Goal: Task Accomplishment & Management: Manage account settings

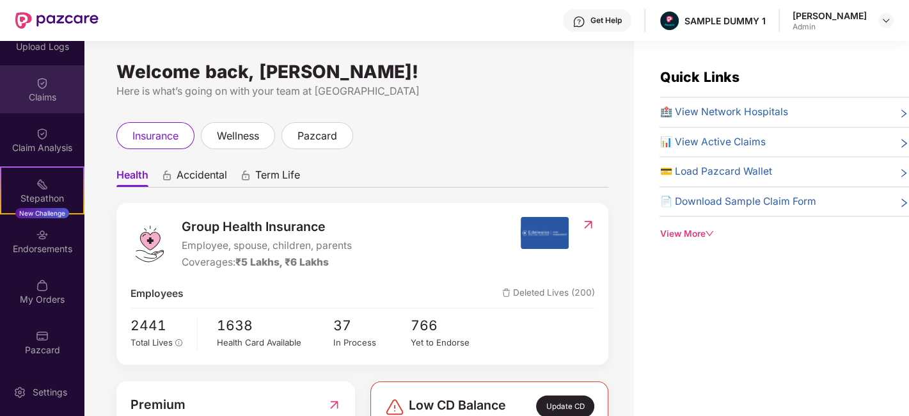
scroll to position [40, 0]
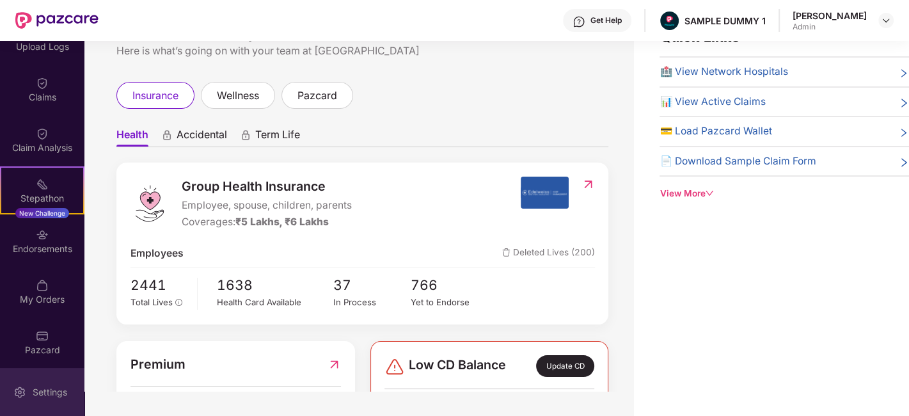
click at [52, 379] on div "Settings" at bounding box center [42, 392] width 84 height 48
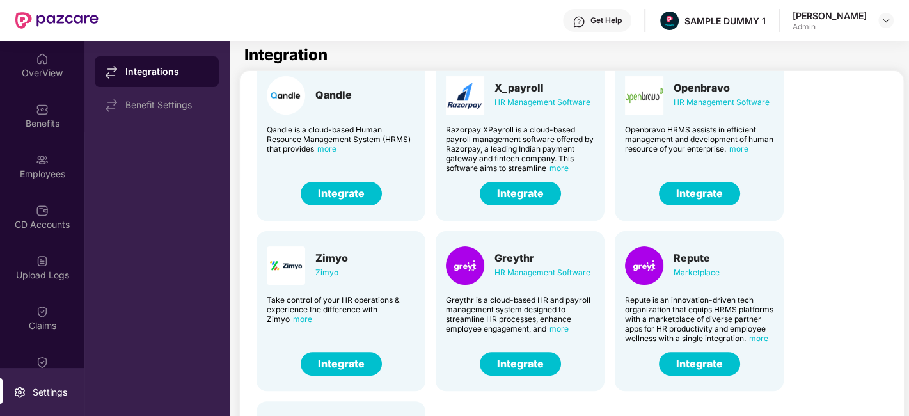
scroll to position [217, 0]
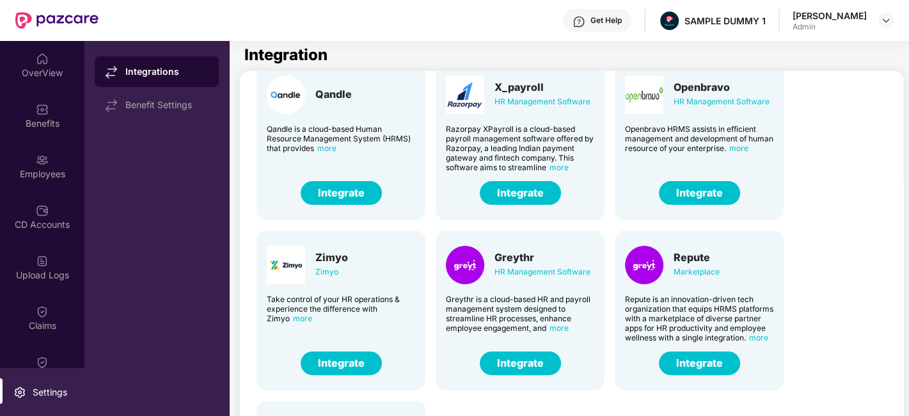
click at [351, 362] on button "Integrate" at bounding box center [341, 363] width 81 height 24
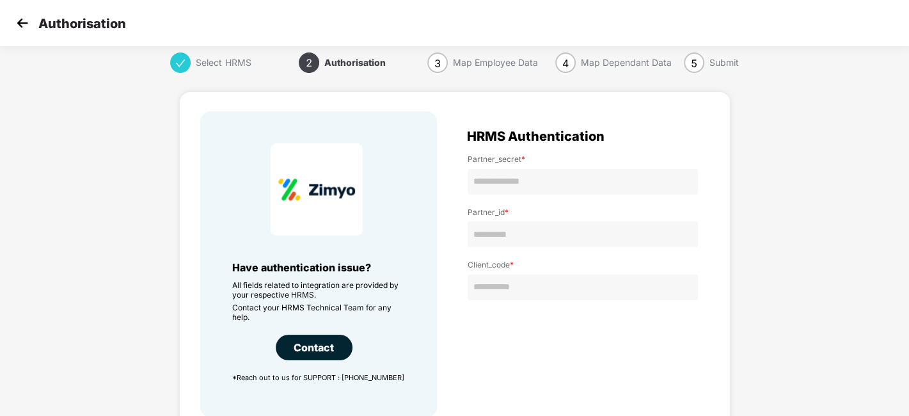
click at [21, 20] on img at bounding box center [22, 22] width 19 height 19
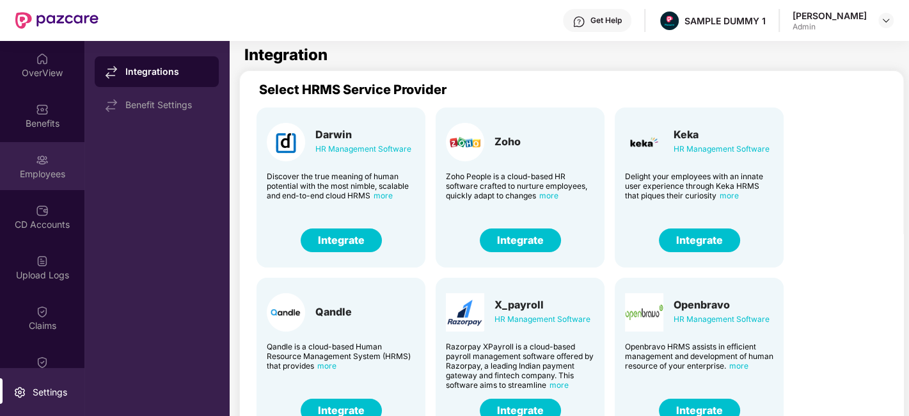
click at [37, 183] on div "Employees" at bounding box center [42, 166] width 84 height 48
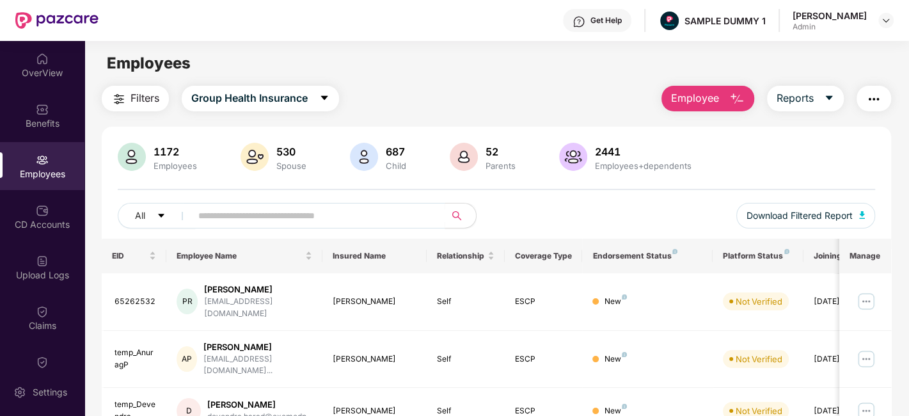
click at [705, 100] on span "Employee" at bounding box center [695, 98] width 48 height 16
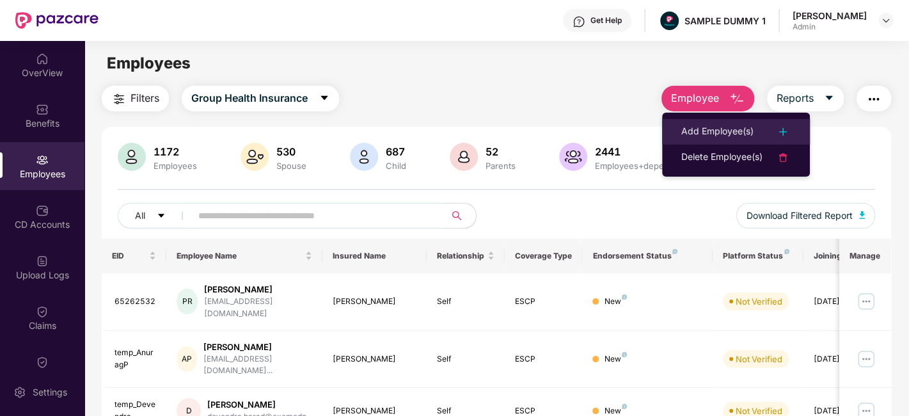
click at [686, 134] on div "Add Employee(s)" at bounding box center [717, 131] width 72 height 15
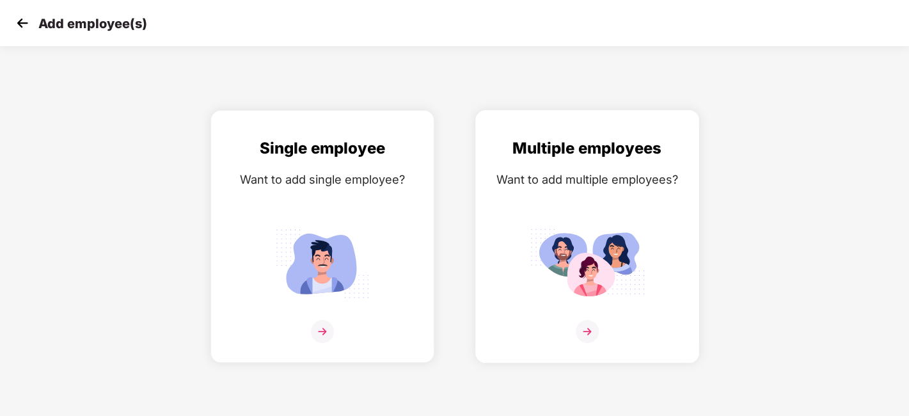
click at [526, 191] on div "Multiple employees Want to add multiple employees?" at bounding box center [587, 247] width 197 height 223
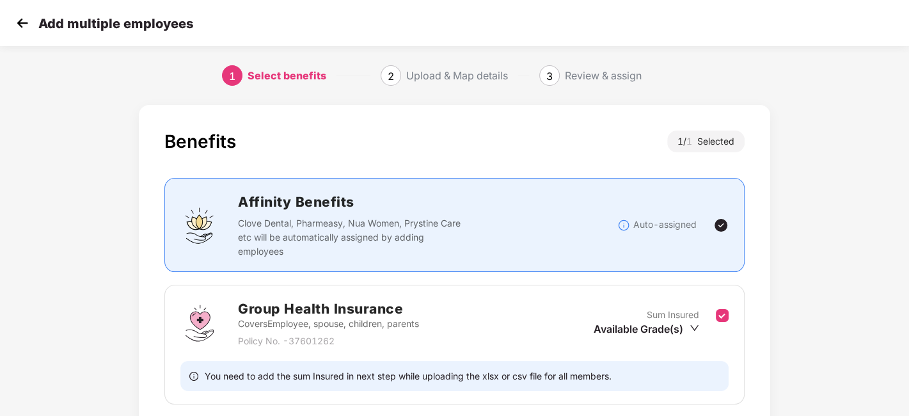
click at [20, 33] on div "Add multiple employees" at bounding box center [454, 23] width 909 height 46
click at [13, 26] on img at bounding box center [22, 22] width 19 height 19
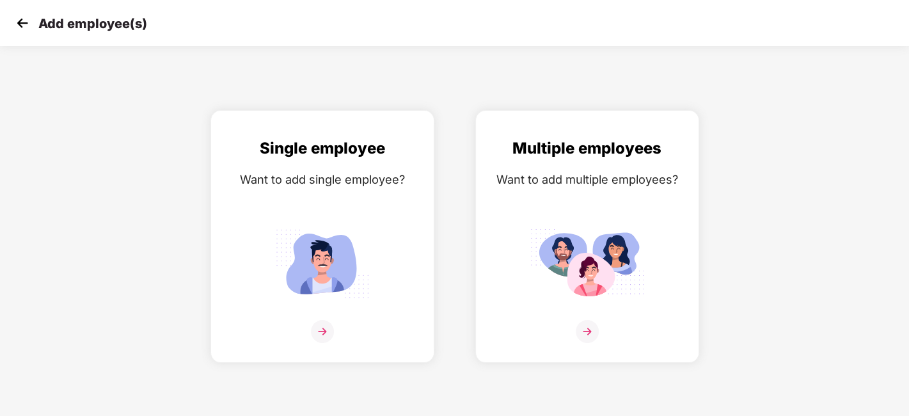
click at [13, 26] on img at bounding box center [22, 22] width 19 height 19
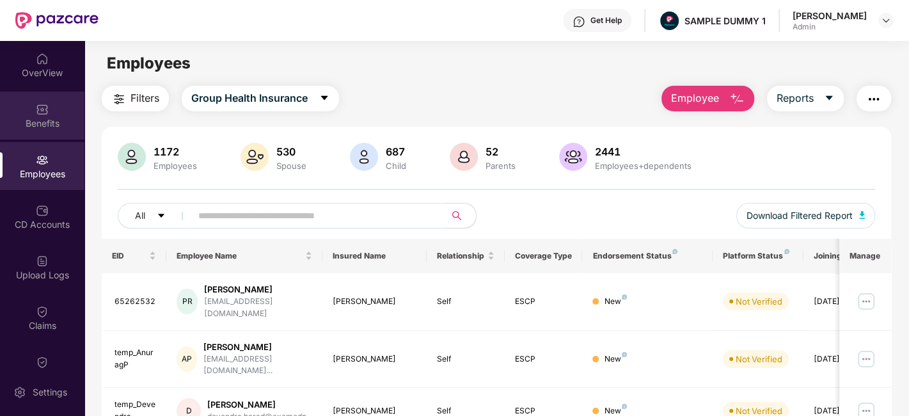
click at [49, 121] on div "Benefits" at bounding box center [42, 123] width 84 height 13
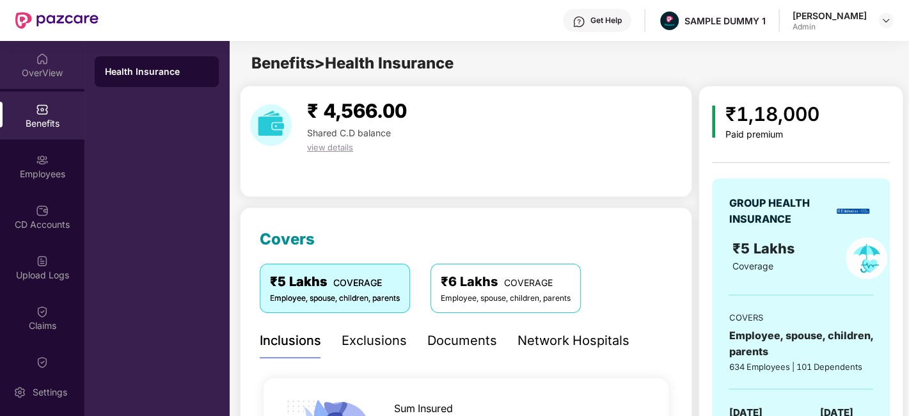
click at [41, 72] on div "OverView" at bounding box center [42, 73] width 84 height 13
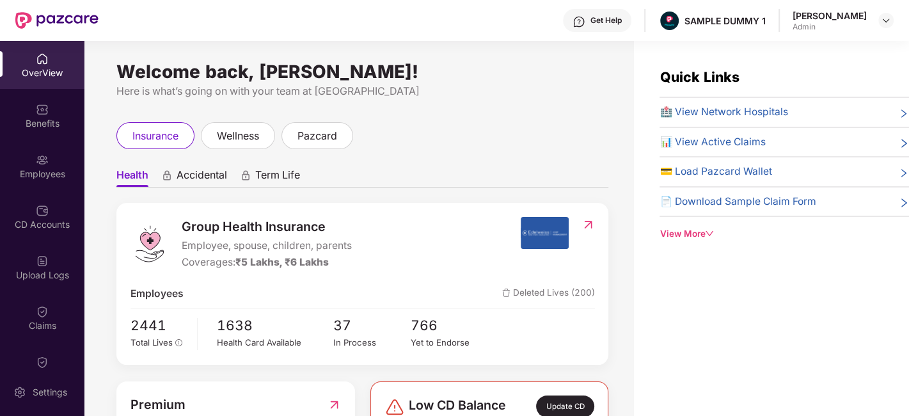
click at [208, 172] on span "Accidental" at bounding box center [201, 177] width 51 height 19
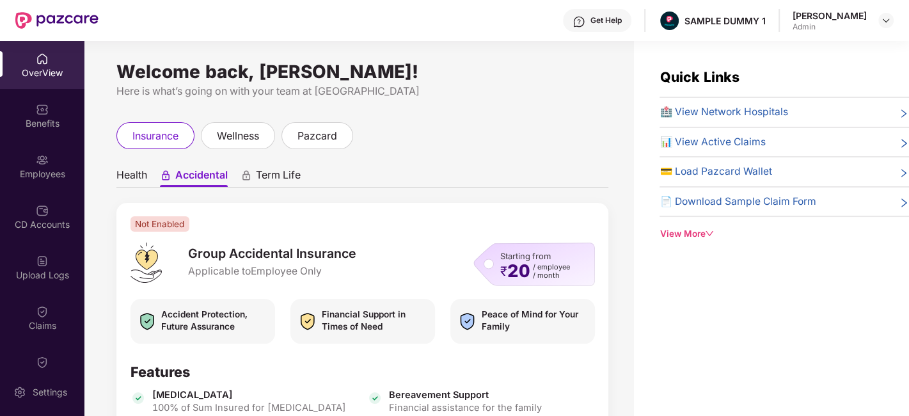
click at [268, 182] on span "Term Life" at bounding box center [278, 177] width 45 height 19
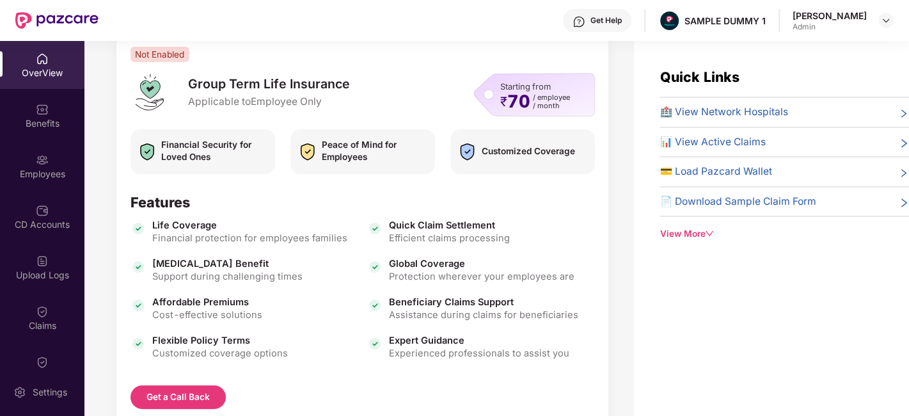
scroll to position [170, 0]
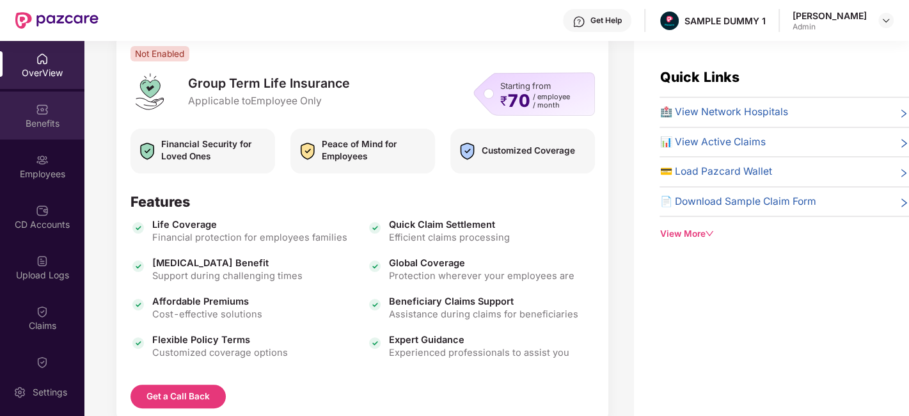
click at [42, 113] on img at bounding box center [42, 109] width 13 height 13
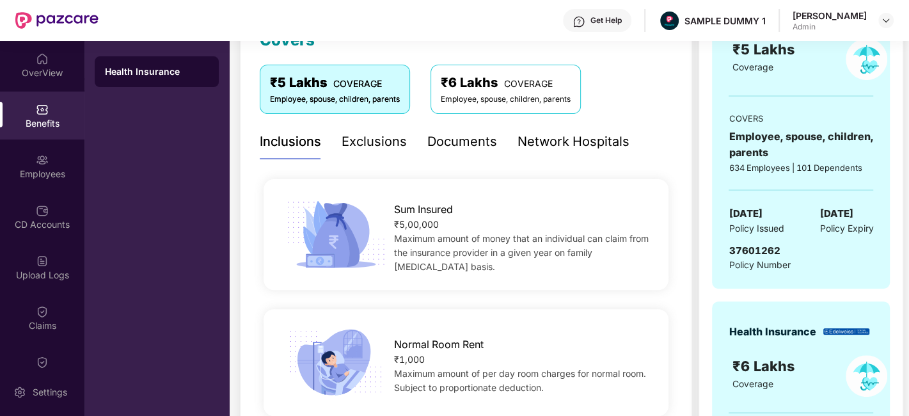
scroll to position [90, 0]
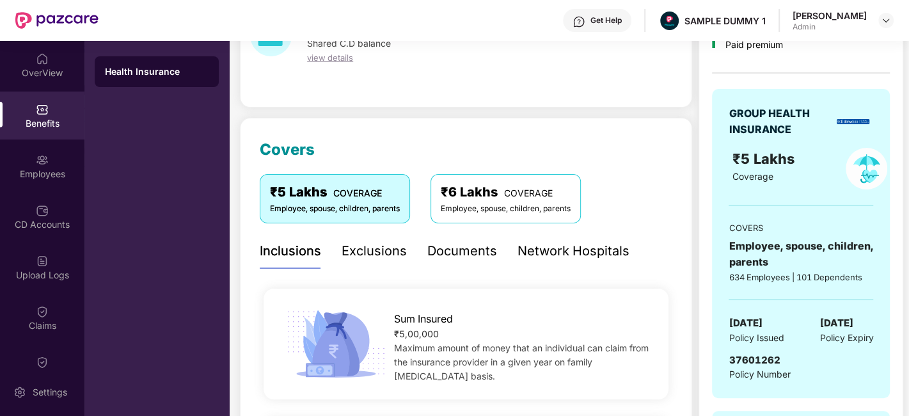
click at [372, 251] on div "Exclusions" at bounding box center [373, 251] width 65 height 20
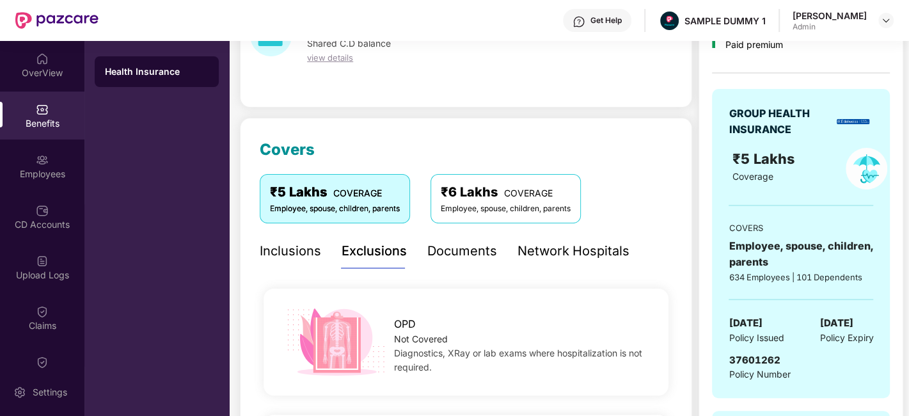
scroll to position [159, 0]
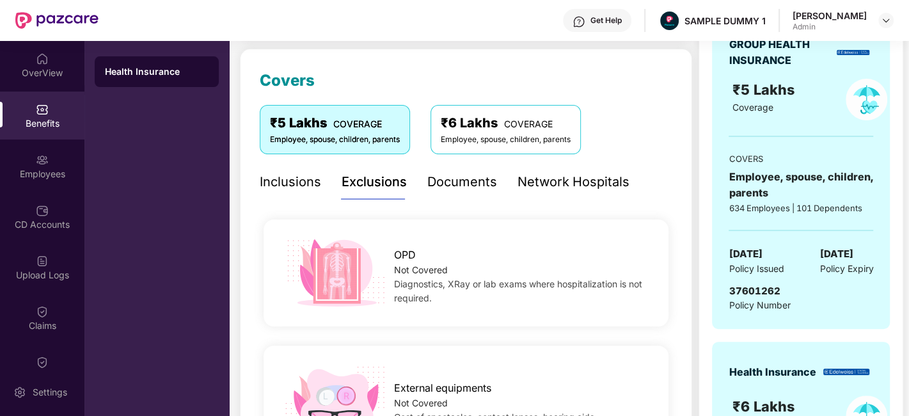
click at [480, 185] on div "Documents" at bounding box center [462, 182] width 70 height 20
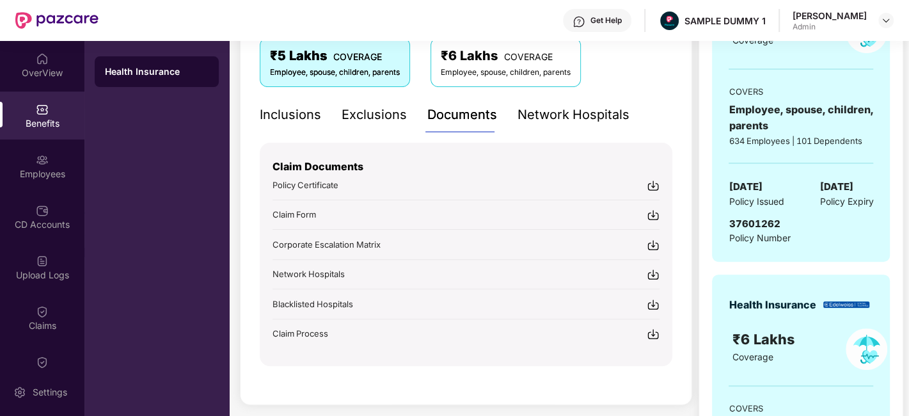
scroll to position [224, 0]
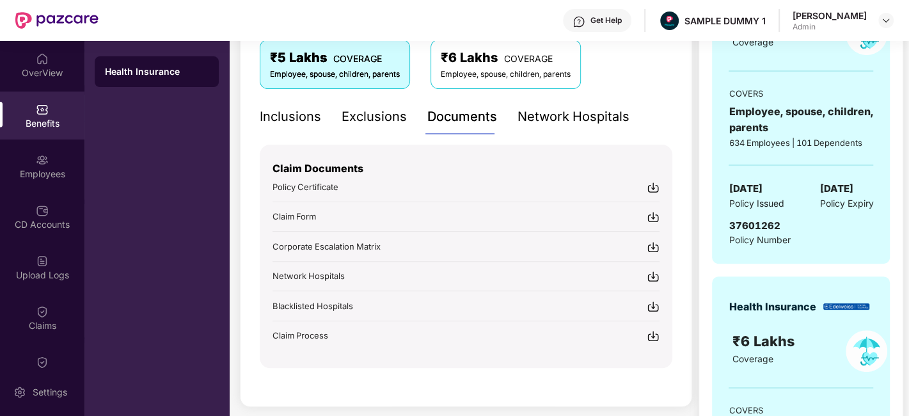
click at [597, 105] on div "Network Hospitals" at bounding box center [573, 116] width 112 height 35
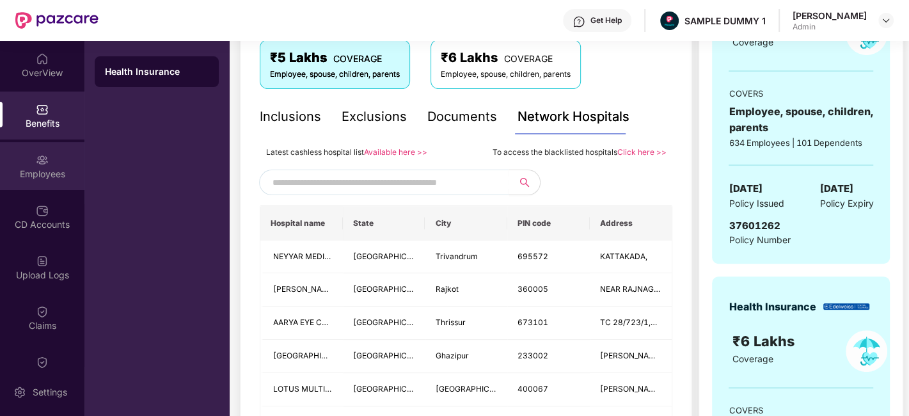
click at [22, 170] on div "Employees" at bounding box center [42, 174] width 84 height 13
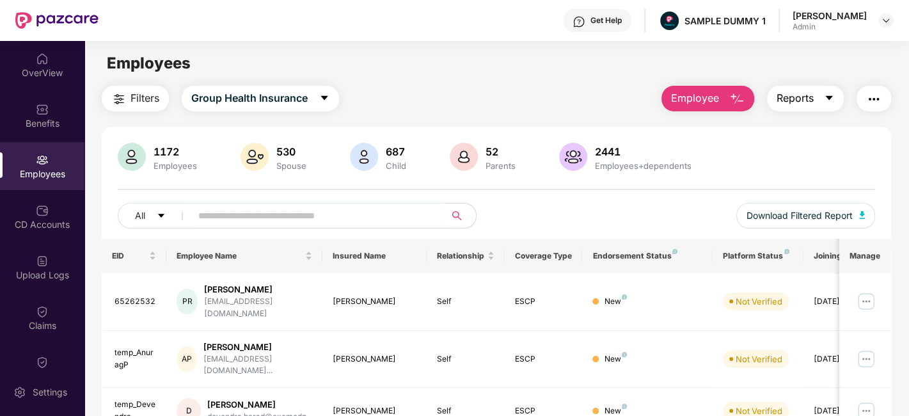
click at [806, 106] on span "Reports" at bounding box center [794, 98] width 37 height 16
click at [870, 94] on img "button" at bounding box center [873, 98] width 15 height 15
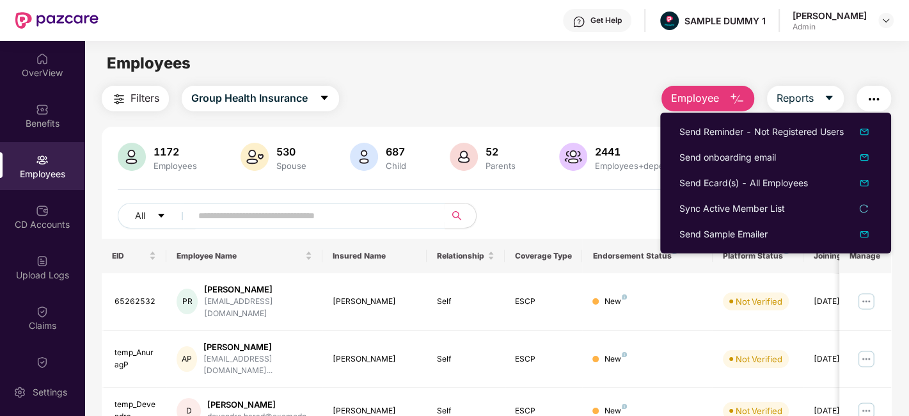
click at [569, 89] on div "Filters Group Health Insurance Employee Reports" at bounding box center [496, 99] width 789 height 26
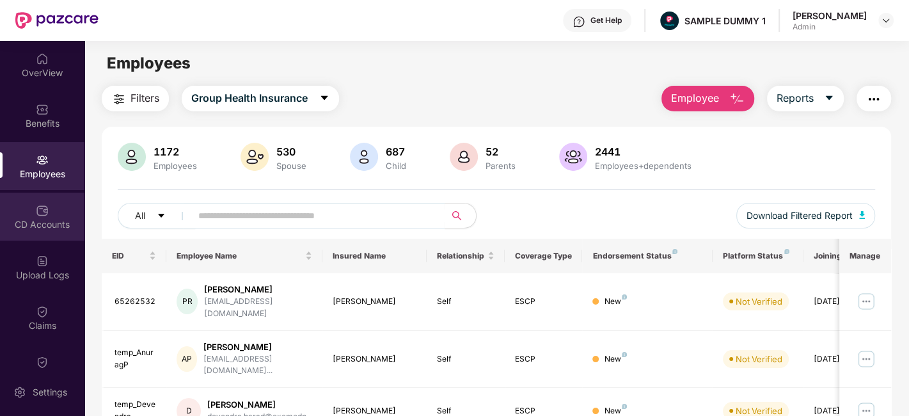
click at [16, 225] on div "CD Accounts" at bounding box center [42, 224] width 84 height 13
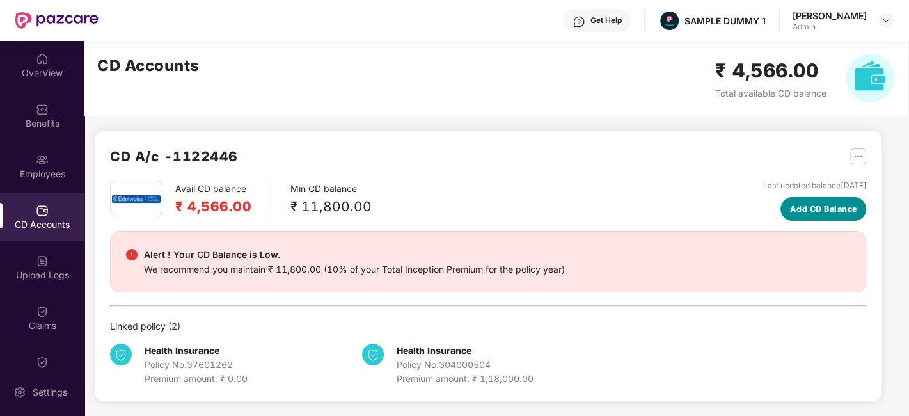
click at [815, 203] on span "Add CD Balance" at bounding box center [823, 209] width 67 height 13
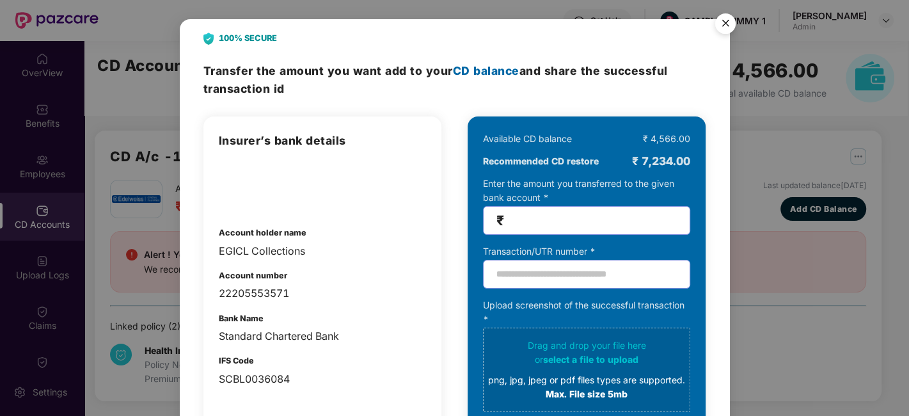
click at [732, 20] on img "Close" at bounding box center [725, 26] width 36 height 36
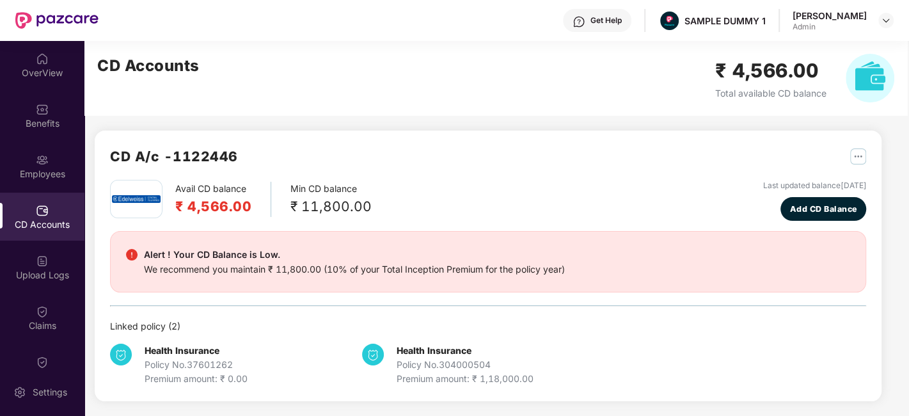
click at [660, 183] on div "Avail CD balance ₹ 4,566.00 Min CD balance ₹ 11,800.00 Last updated balance 23 …" at bounding box center [488, 200] width 756 height 41
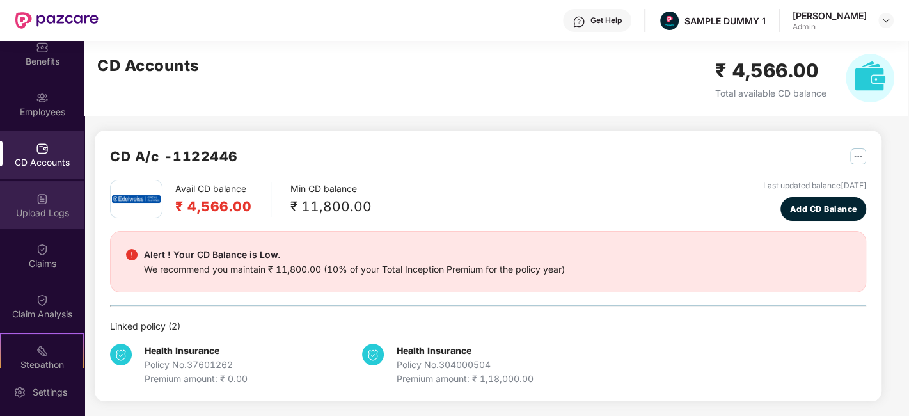
scroll to position [84, 0]
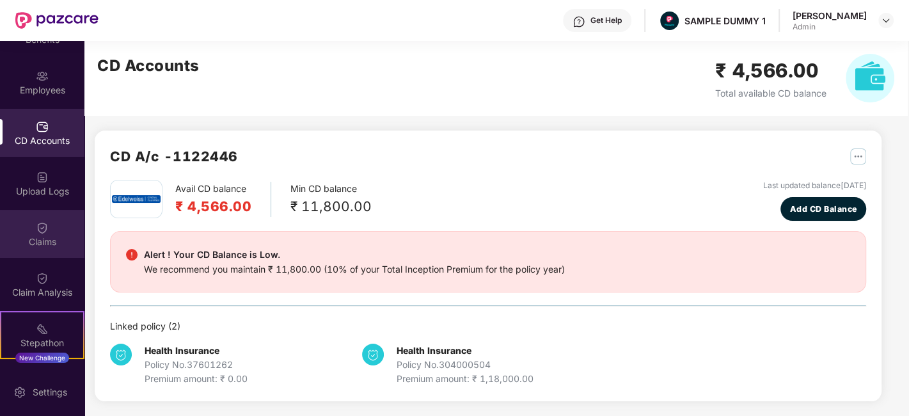
click at [15, 242] on div "Claims" at bounding box center [42, 241] width 84 height 13
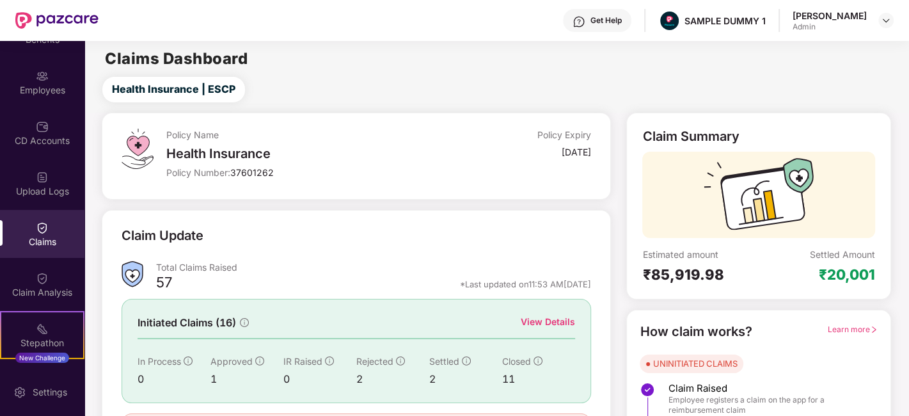
scroll to position [84, 0]
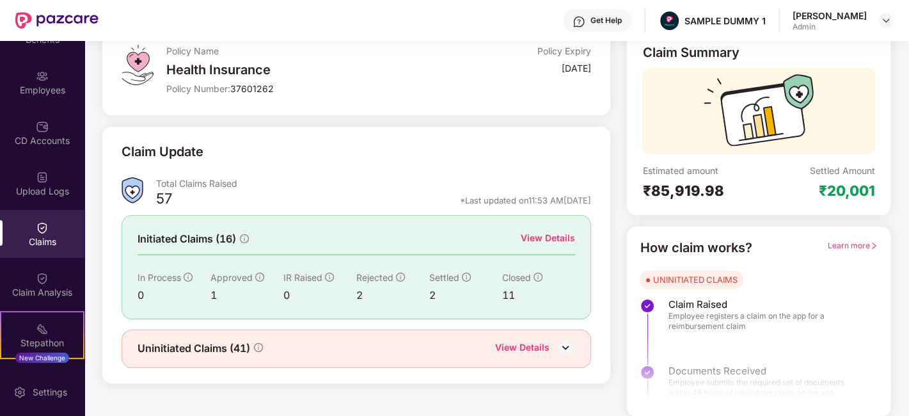
click at [559, 237] on div "View Details" at bounding box center [547, 238] width 54 height 14
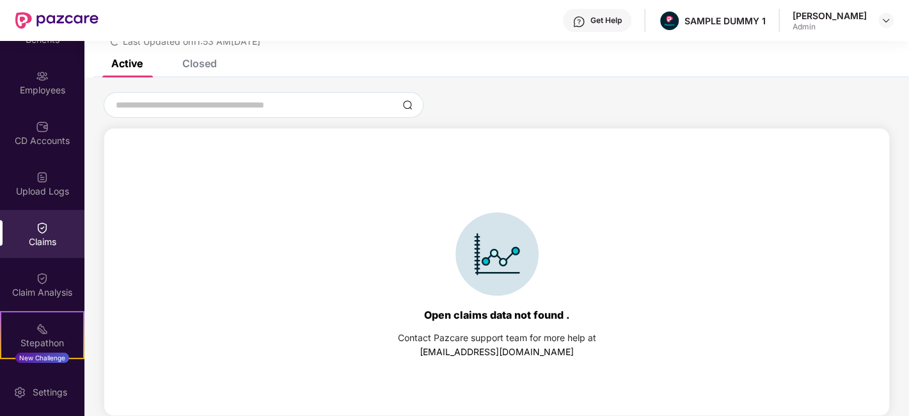
scroll to position [54, 0]
click at [207, 64] on div "Closed" at bounding box center [199, 64] width 35 height 13
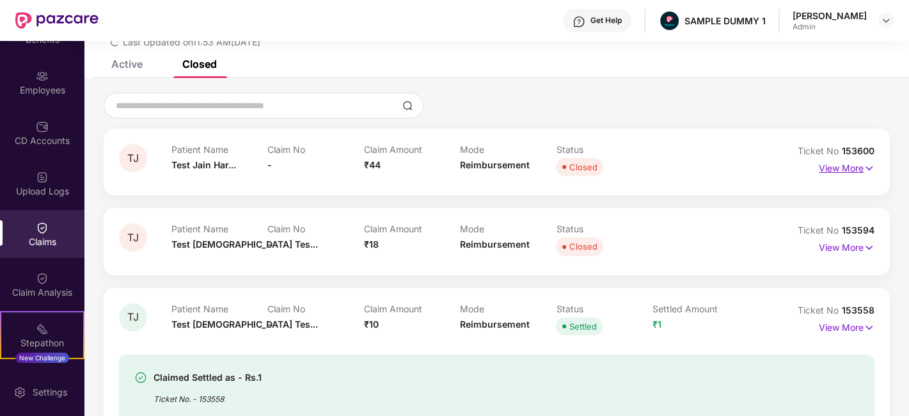
click at [837, 171] on p "View More" at bounding box center [846, 166] width 56 height 17
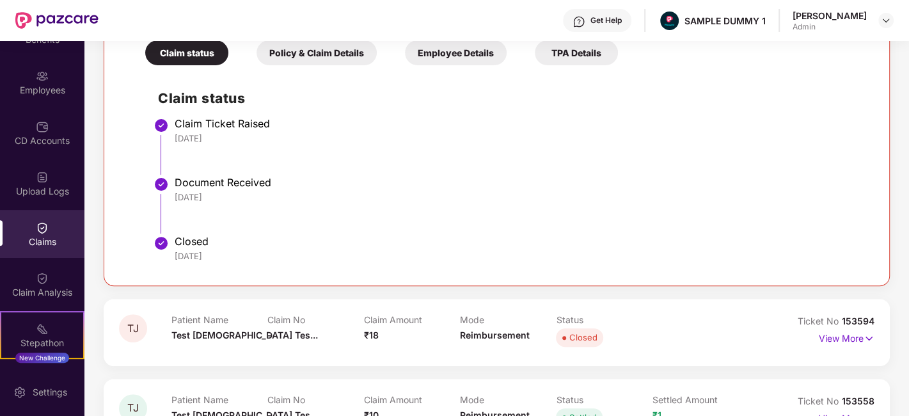
scroll to position [282, 0]
click at [31, 287] on div "Claim Analysis" at bounding box center [42, 292] width 84 height 13
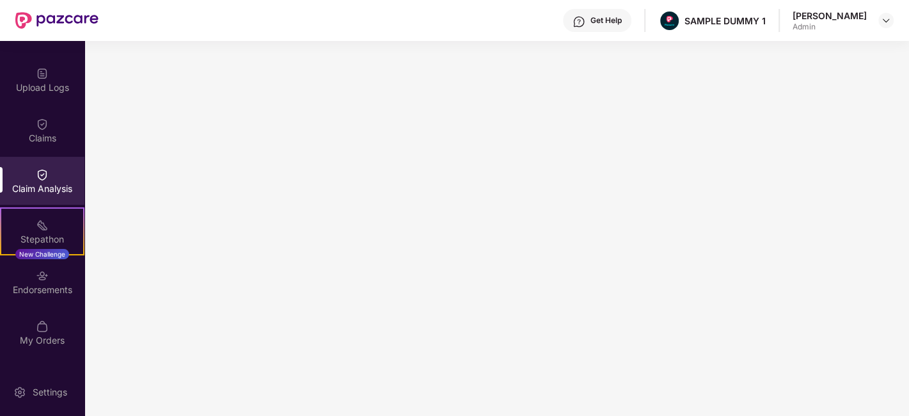
scroll to position [228, 0]
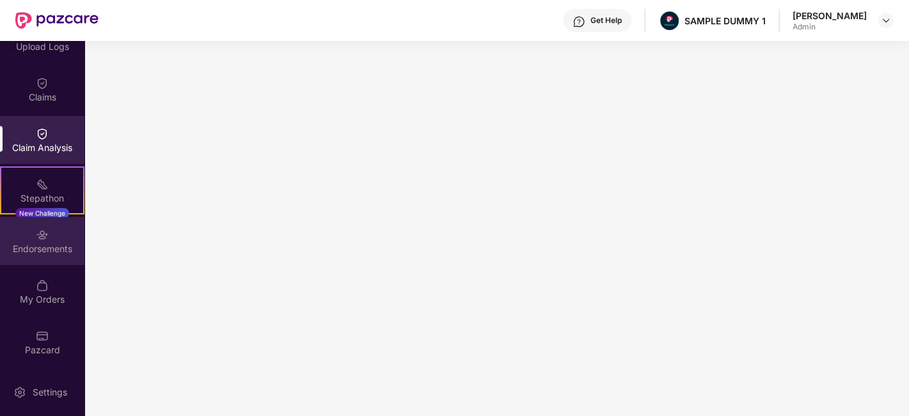
click at [26, 242] on div "Endorsements" at bounding box center [42, 248] width 84 height 13
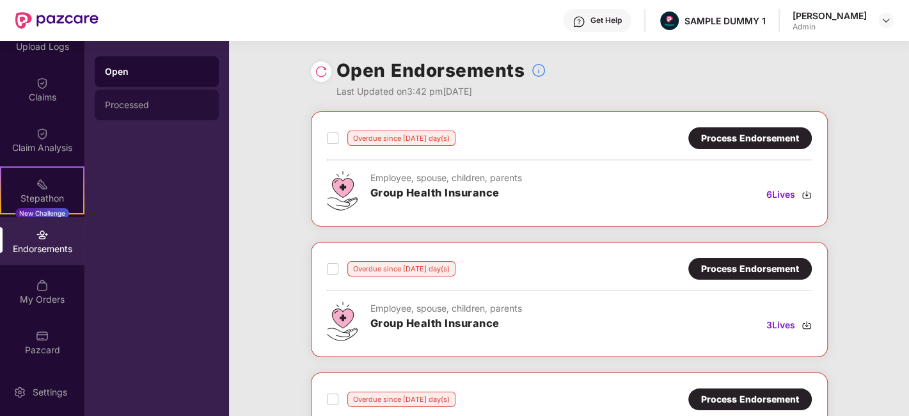
click at [126, 98] on div "Processed" at bounding box center [157, 105] width 124 height 31
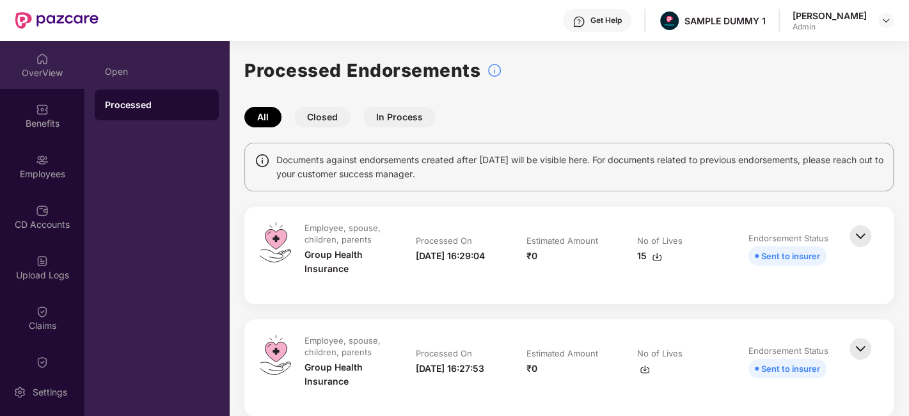
click at [40, 65] on div "OverView" at bounding box center [42, 65] width 84 height 48
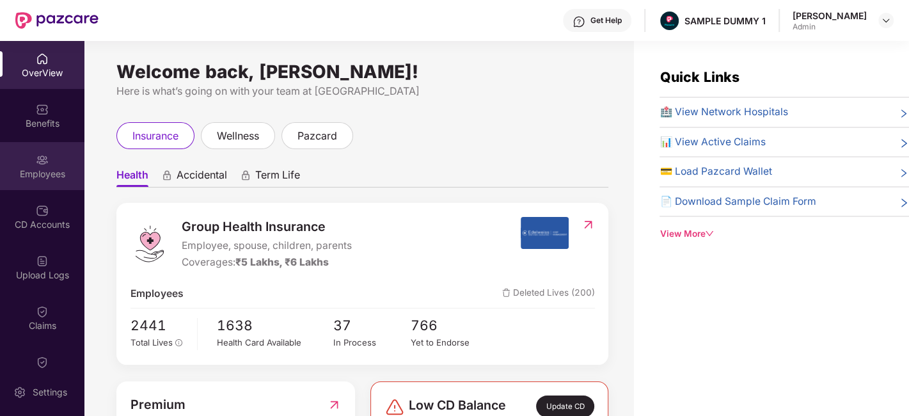
click at [27, 160] on div "Employees" at bounding box center [42, 166] width 84 height 48
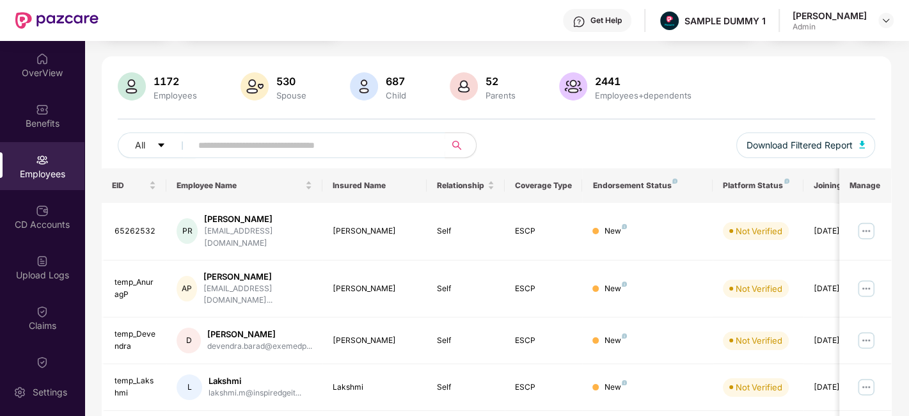
scroll to position [71, 0]
click at [866, 222] on img at bounding box center [866, 230] width 20 height 20
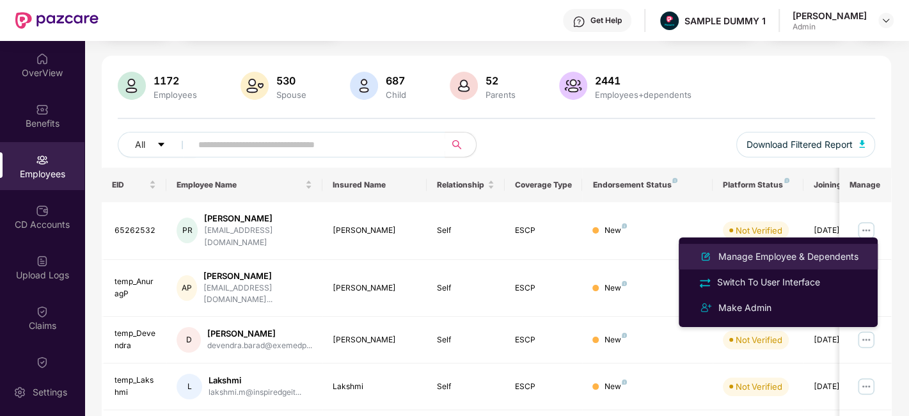
click at [791, 258] on div "Manage Employee & Dependents" at bounding box center [788, 256] width 145 height 14
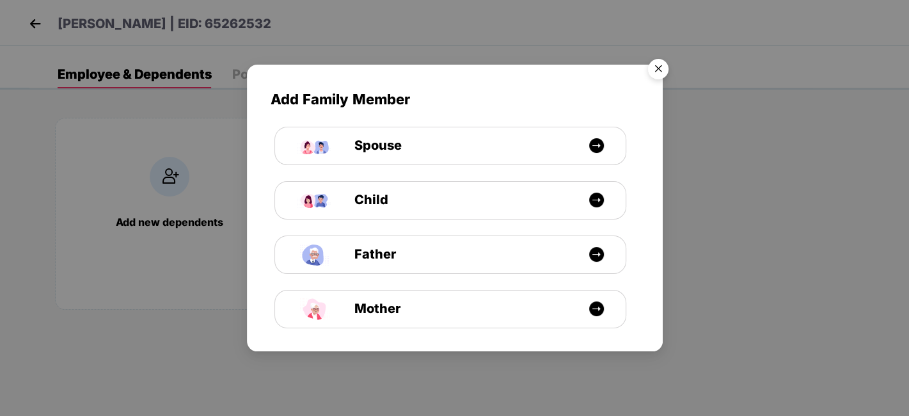
click at [649, 72] on img "Close" at bounding box center [658, 71] width 36 height 36
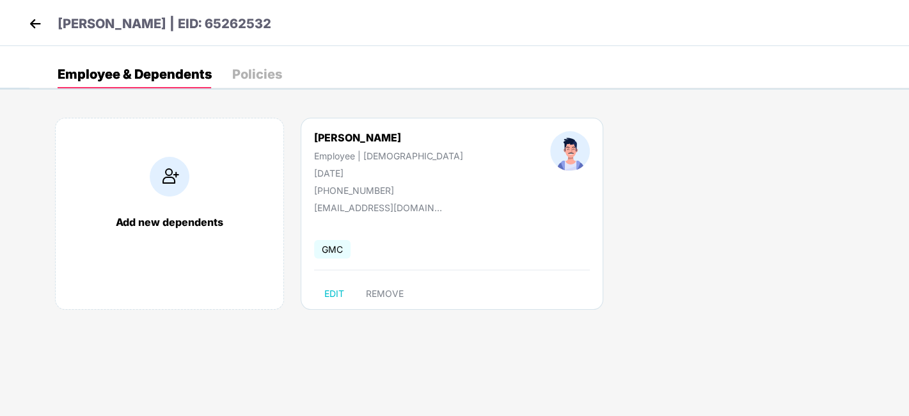
click at [31, 22] on img at bounding box center [35, 23] width 19 height 19
